Goal: Register for event/course

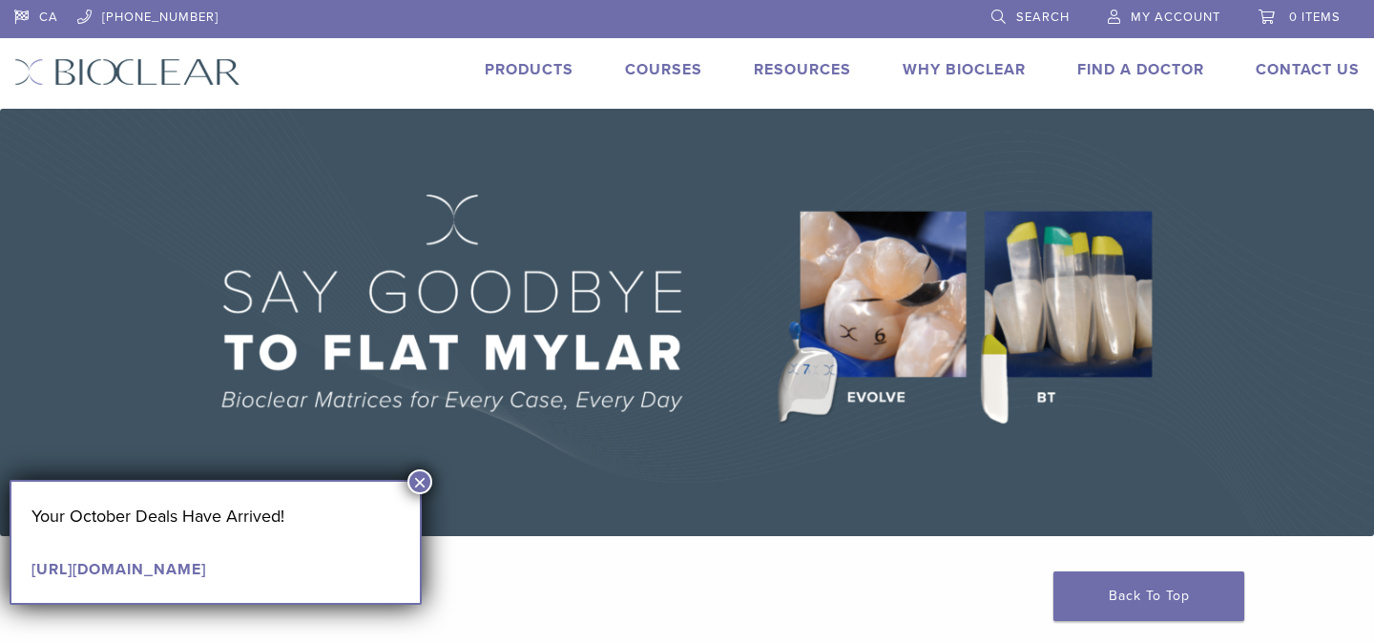
click at [663, 68] on link "Courses" at bounding box center [663, 69] width 77 height 19
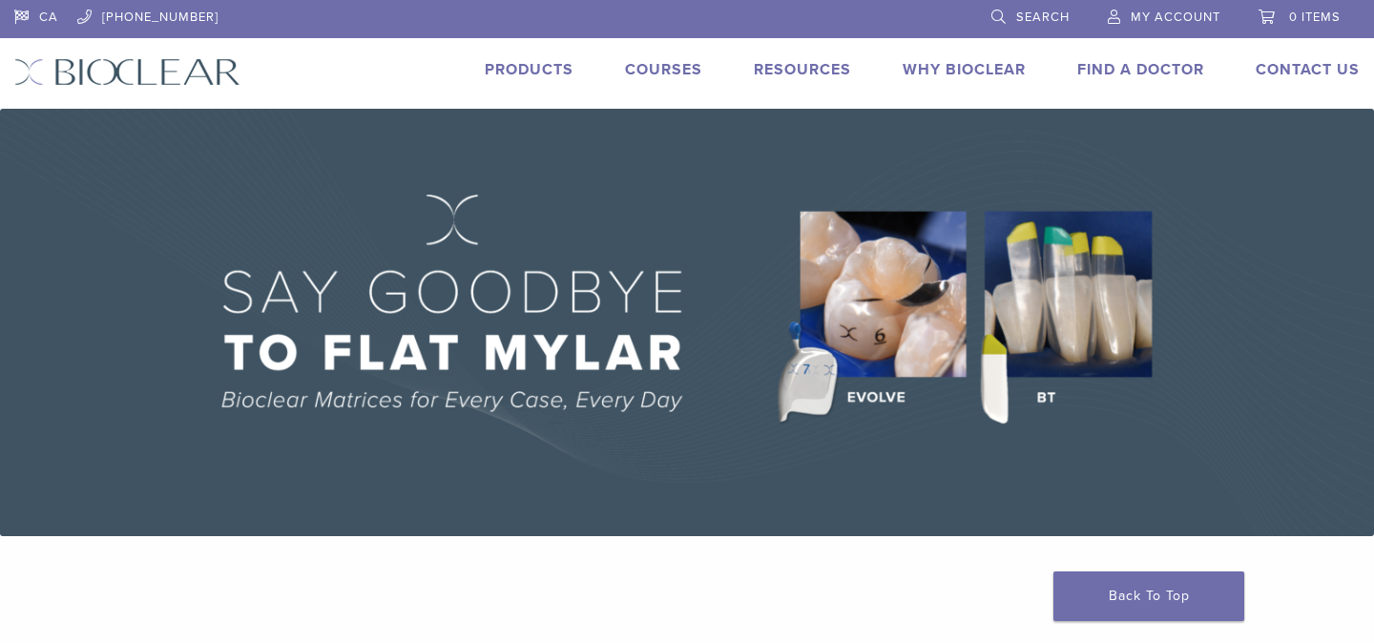
click at [655, 69] on link "Courses" at bounding box center [663, 69] width 77 height 19
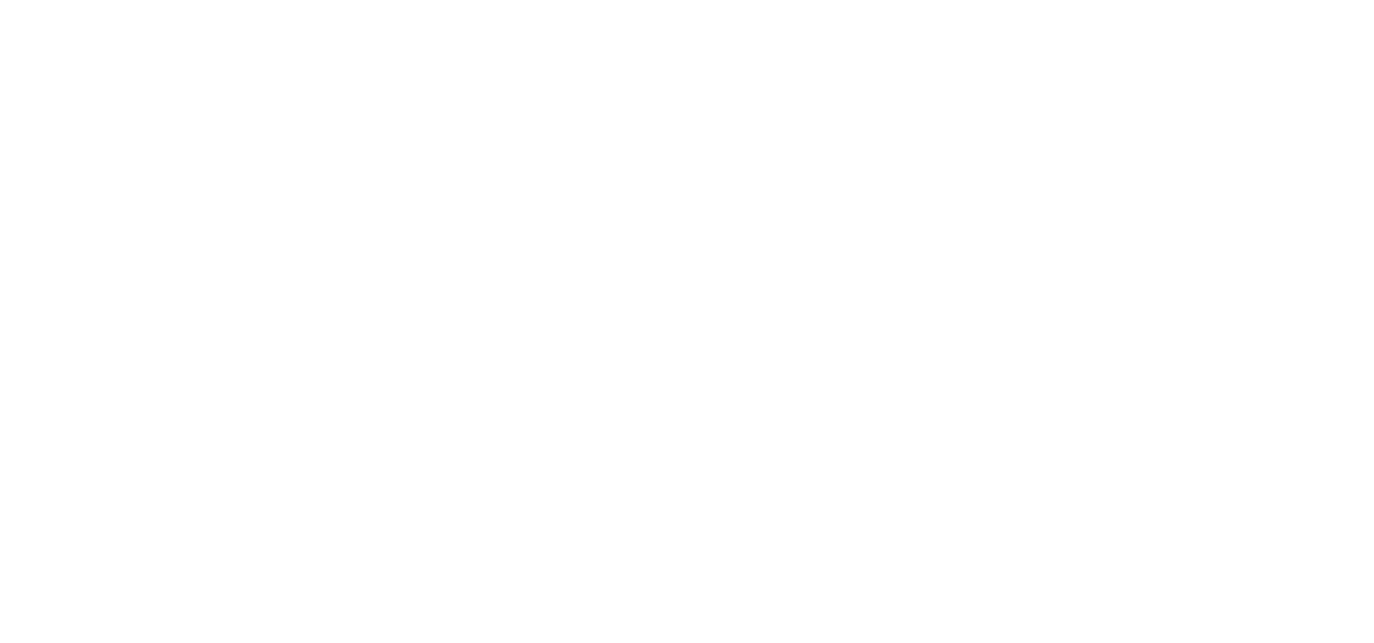
scroll to position [279, 0]
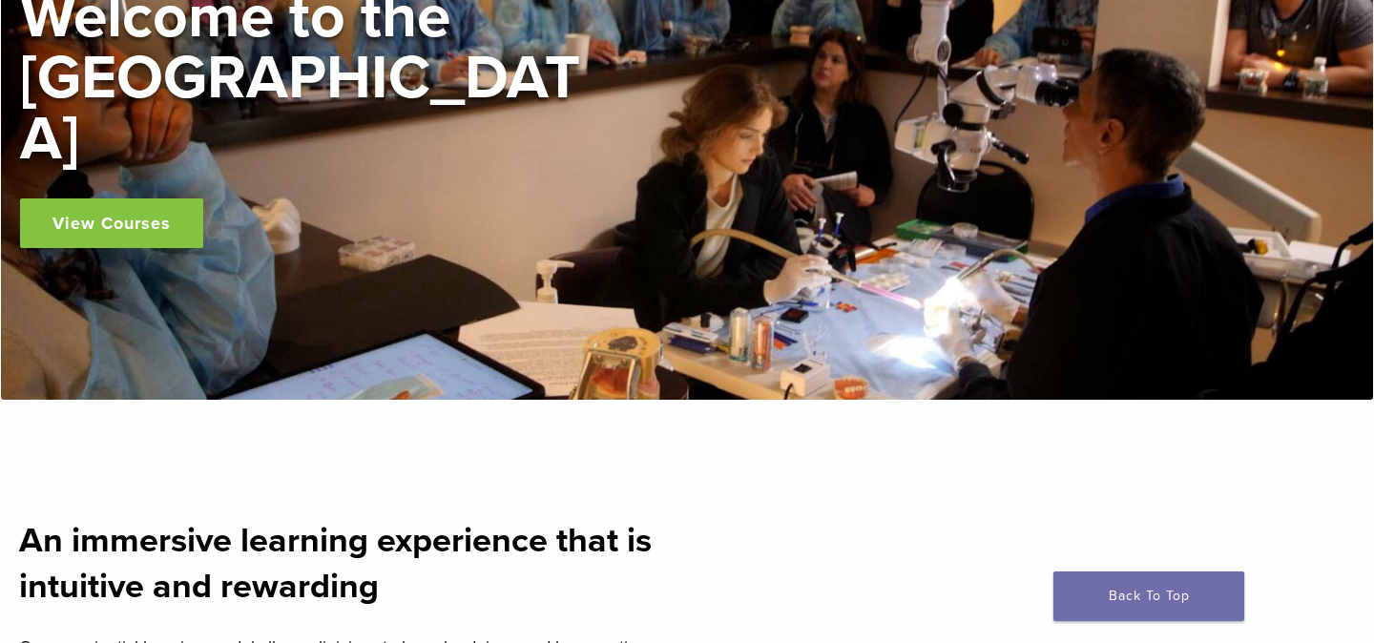
click at [114, 198] on link "View Courses" at bounding box center [111, 223] width 183 height 50
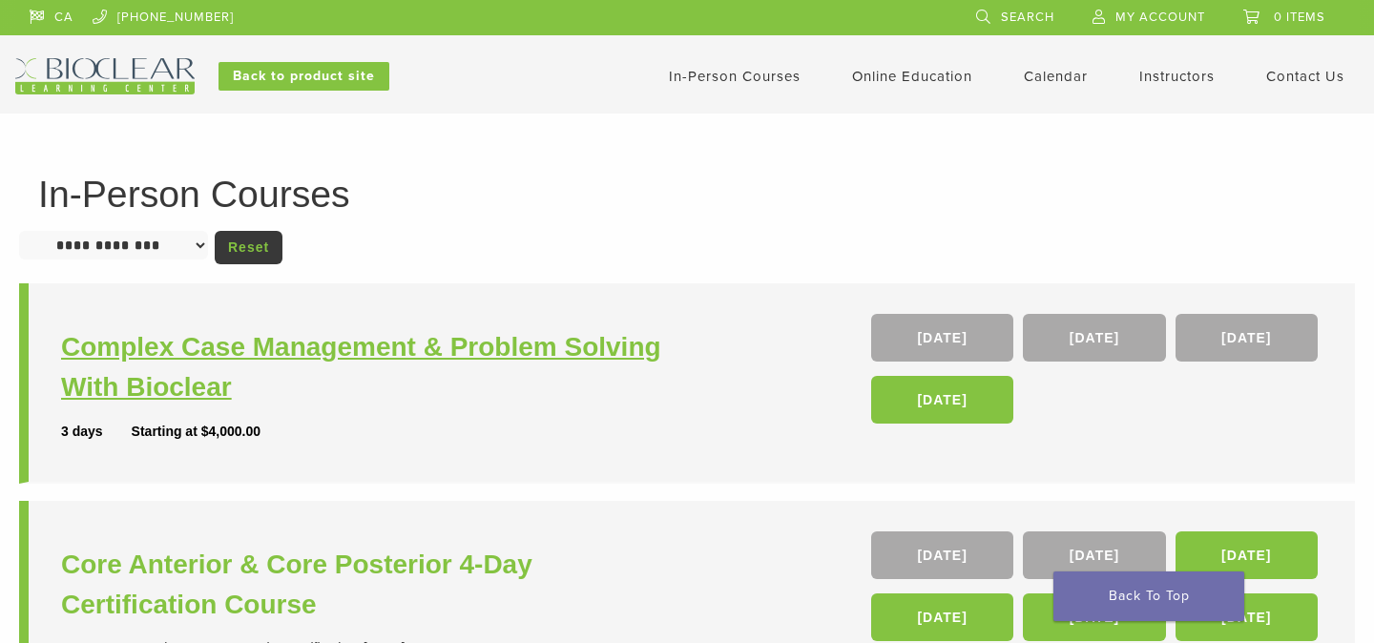
click at [497, 380] on h3 "Complex Case Management & Problem Solving With Bioclear" at bounding box center [376, 367] width 631 height 80
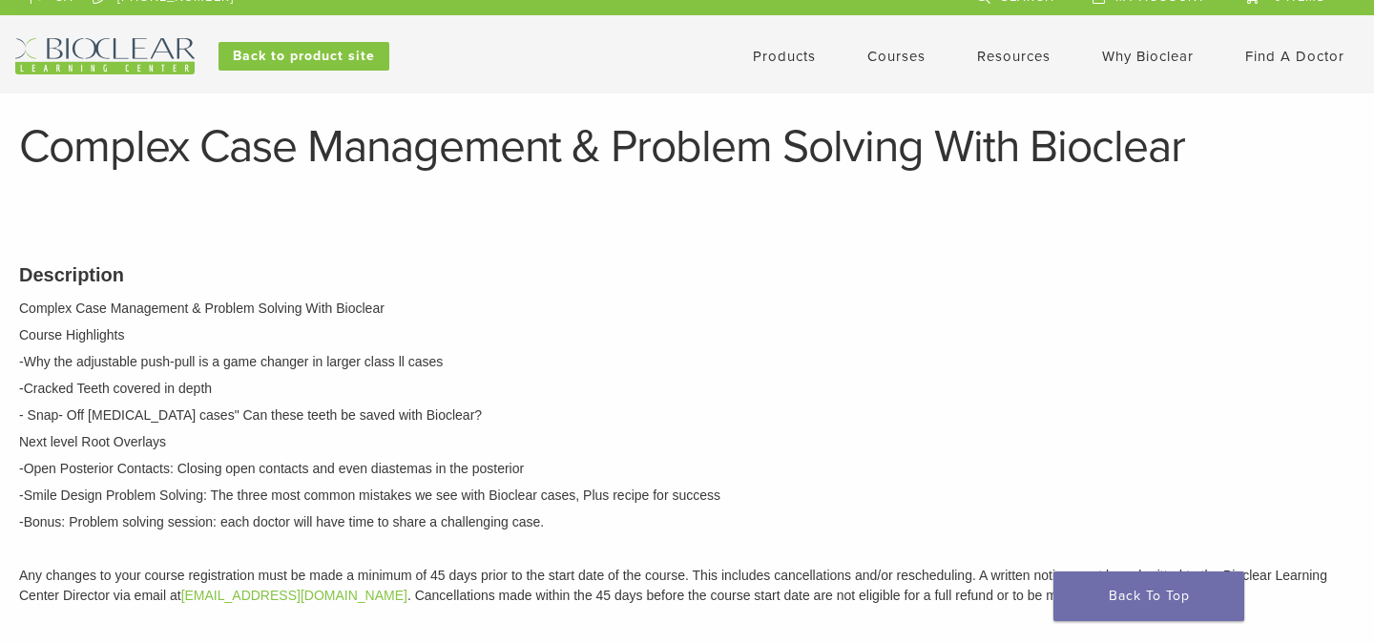
scroll to position [22, 0]
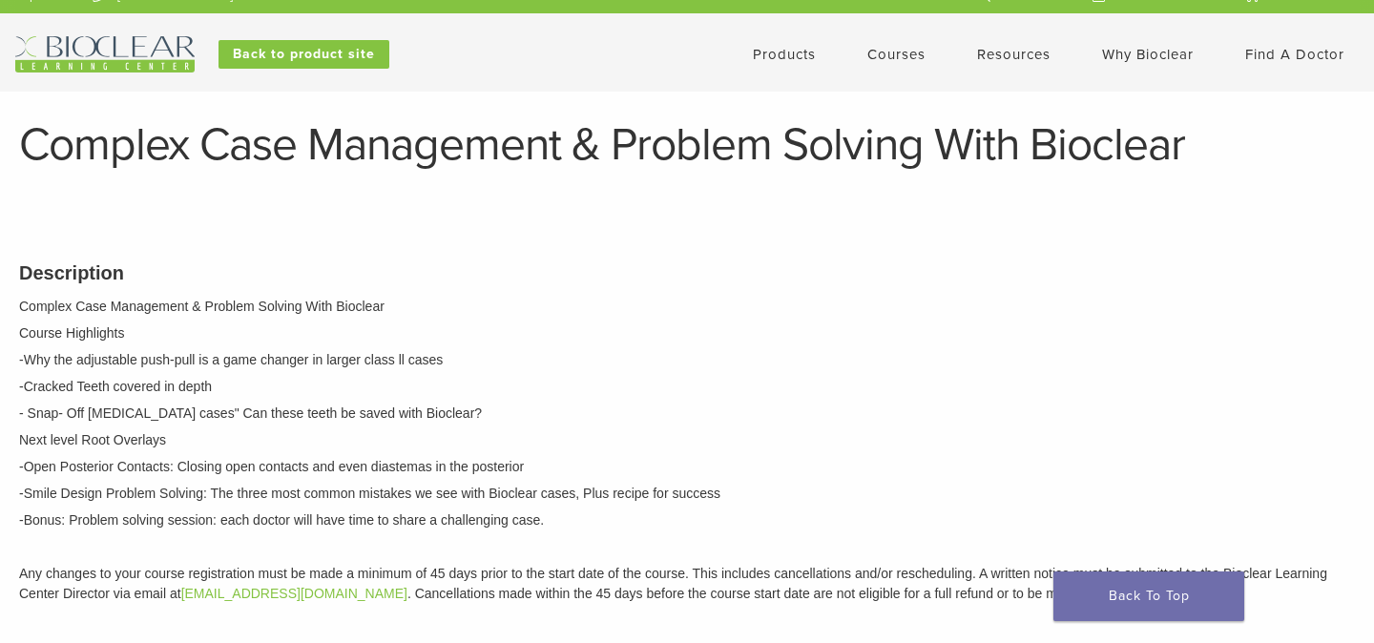
click at [518, 416] on p "- Snap- Off [MEDICAL_DATA] cases" Can these teeth be saved with Bioclear?" at bounding box center [687, 414] width 1336 height 20
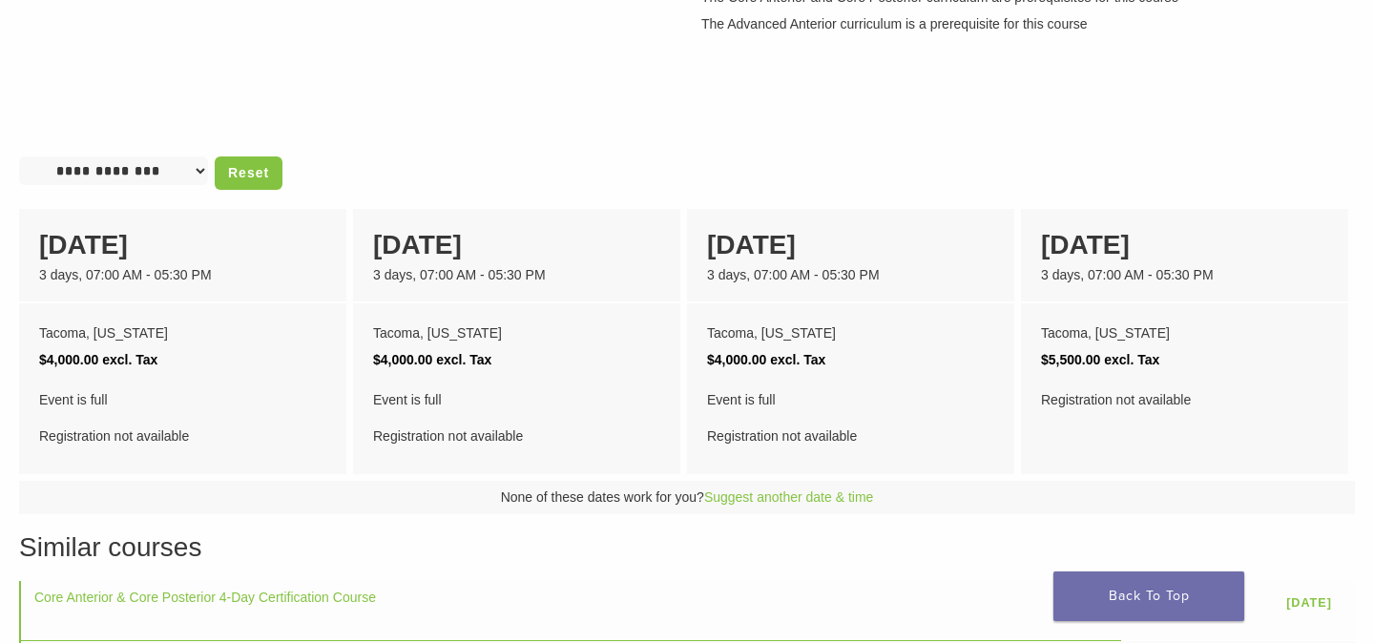
scroll to position [0, 0]
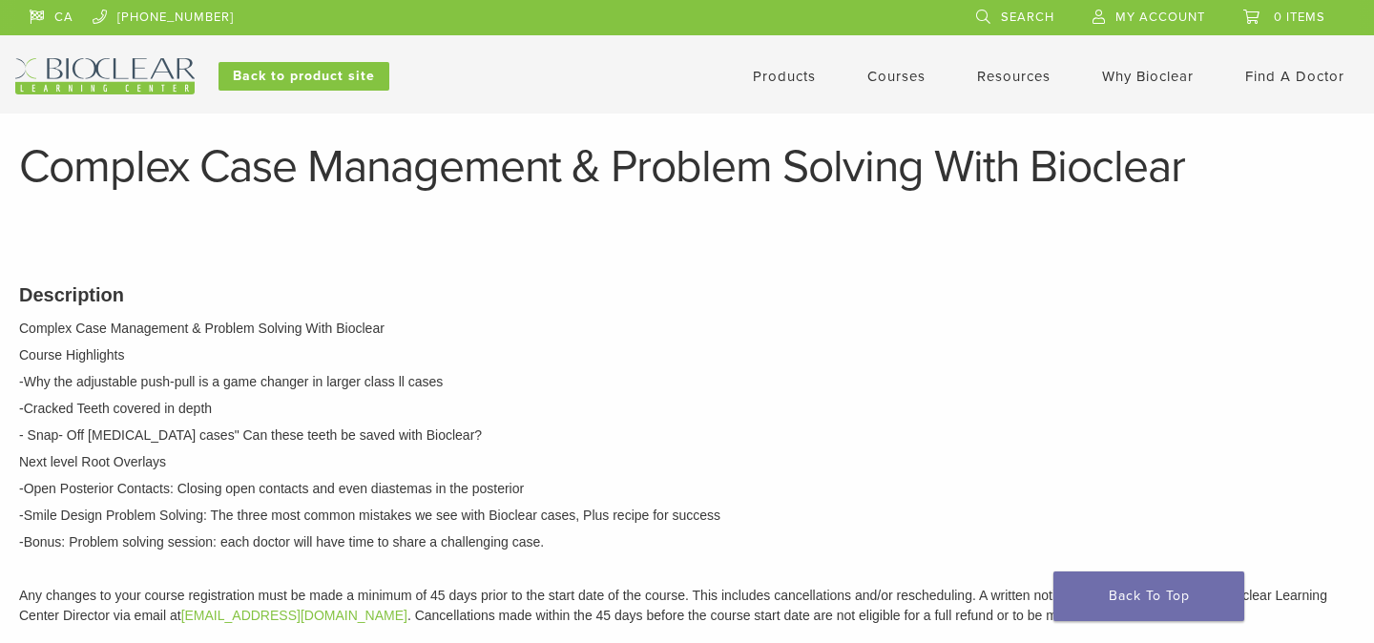
click at [770, 78] on link "Products" at bounding box center [784, 76] width 63 height 17
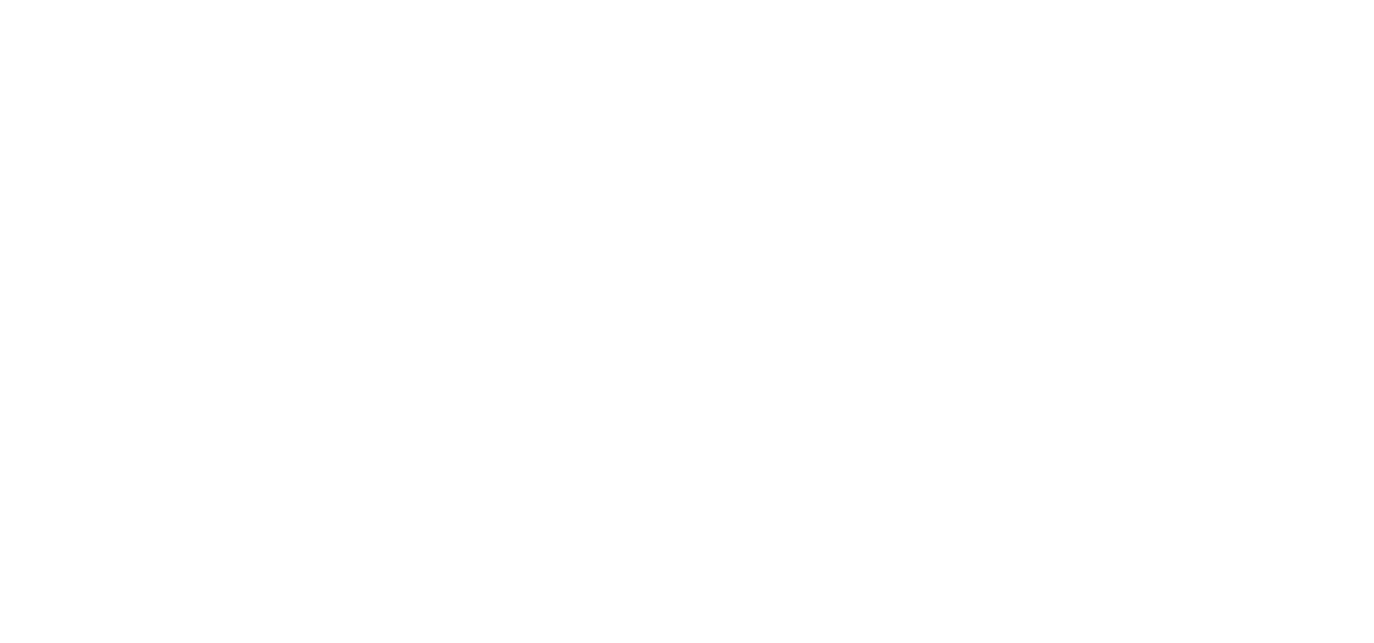
scroll to position [1673, 0]
